Goal: Check status: Check status

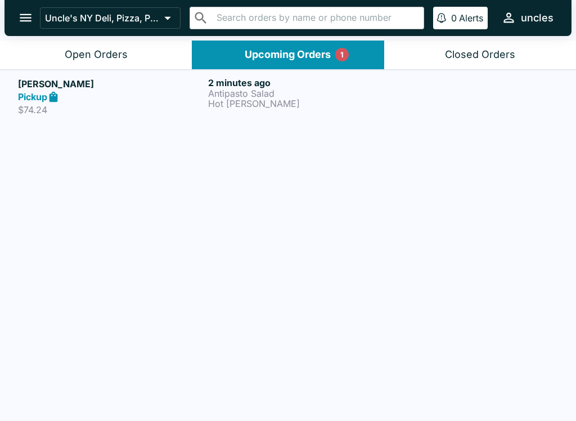
click at [145, 97] on div "Pickup" at bounding box center [111, 97] width 186 height 13
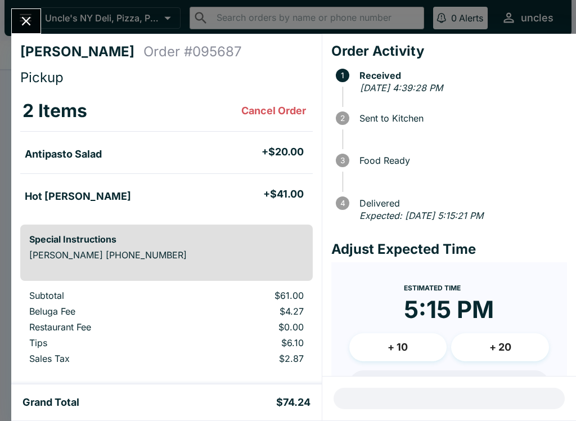
click at [29, 28] on icon "Close" at bounding box center [26, 20] width 15 height 15
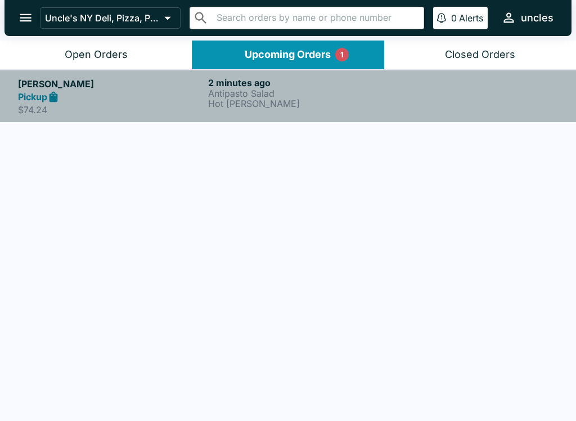
click at [141, 101] on div "Pickup" at bounding box center [111, 97] width 186 height 13
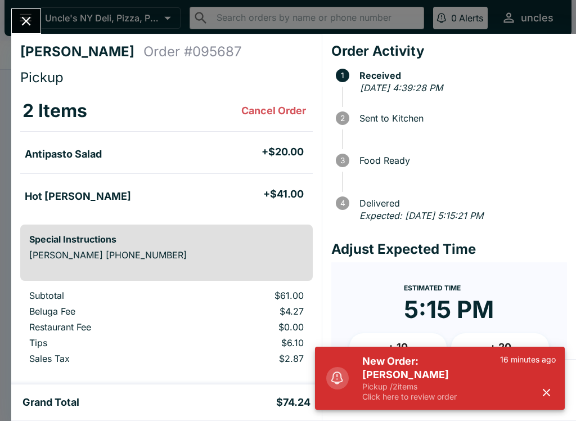
click at [25, 38] on div "[PERSON_NAME] Order # 095687 Pickup 2 Items Cancel Order Antipasto Salad + $20.…" at bounding box center [166, 209] width 310 height 350
click at [29, 11] on button "Close" at bounding box center [26, 21] width 29 height 24
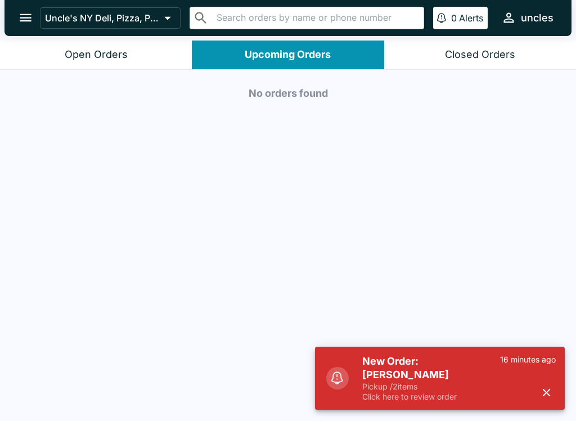
click at [123, 61] on button "Open Orders" at bounding box center [96, 54] width 192 height 29
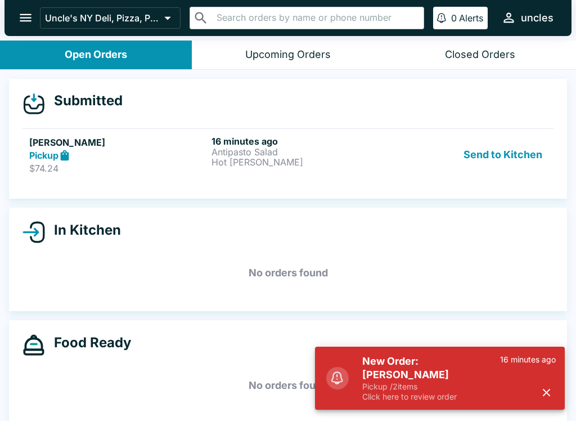
click at [192, 151] on div "Pickup" at bounding box center [118, 155] width 178 height 13
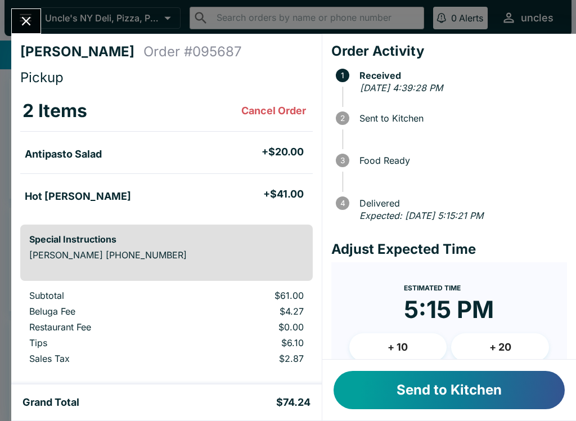
click at [444, 394] on button "Send to Kitchen" at bounding box center [448, 390] width 231 height 38
